Goal: Check status: Check status

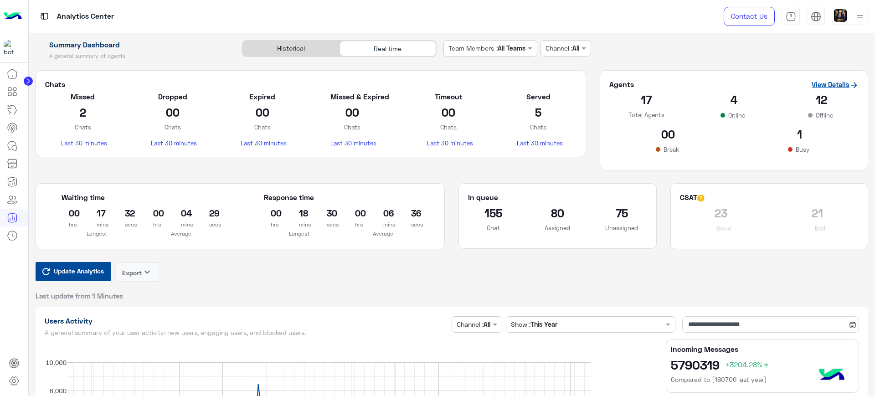
click at [811, 85] on link "View Details" at bounding box center [834, 84] width 47 height 8
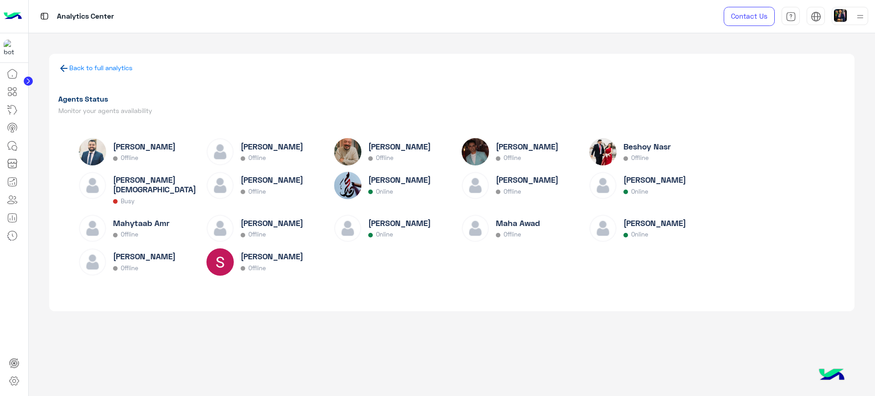
drag, startPoint x: 633, startPoint y: 195, endPoint x: 635, endPoint y: 226, distance: 31.5
click at [633, 195] on div "[PERSON_NAME] Online" at bounding box center [654, 193] width 62 height 36
click at [636, 231] on p "Online" at bounding box center [639, 234] width 17 height 7
click at [81, 69] on link "Back to full analytics" at bounding box center [100, 68] width 63 height 8
